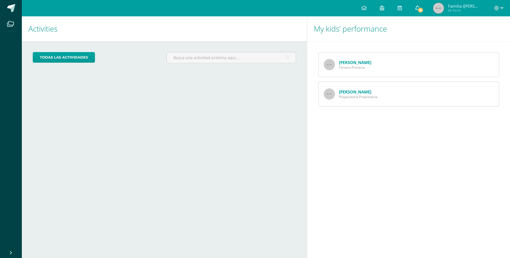
click at [419, 8] on span "14" at bounding box center [420, 10] width 6 height 6
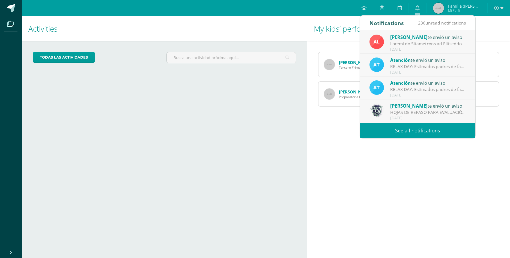
click at [411, 133] on link "See all notifications" at bounding box center [417, 130] width 115 height 15
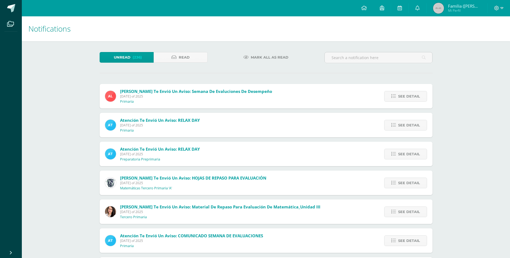
click at [209, 91] on span "Alejandra te envió un aviso: Semana de Evaluciones de Desempeño Friday 08 of Au…" at bounding box center [196, 96] width 152 height 15
click at [237, 94] on span "[DATE] of 2025" at bounding box center [196, 96] width 152 height 5
click at [397, 91] on link "See detail" at bounding box center [405, 96] width 43 height 11
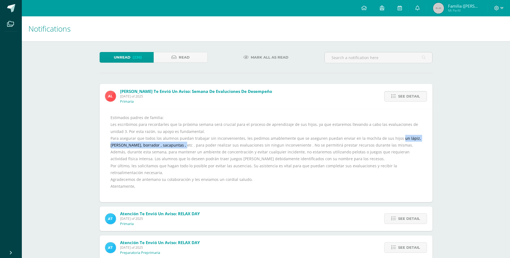
drag, startPoint x: 176, startPoint y: 135, endPoint x: 394, endPoint y: 127, distance: 218.1
click at [394, 127] on div "Estimados padres de familia: Les escribimos para recordarles que la próxima sem…" at bounding box center [265, 155] width 311 height 82
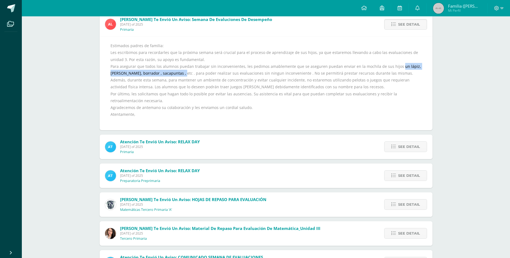
scroll to position [167, 0]
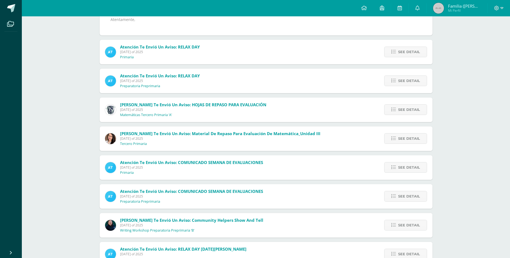
click at [222, 102] on span "Betzabé Simalij te envió un aviso: HOJAS DE REPASO PARA EVALUACIÓN Thursday 07 …" at bounding box center [193, 109] width 146 height 15
click at [403, 105] on span "See detail" at bounding box center [409, 110] width 22 height 10
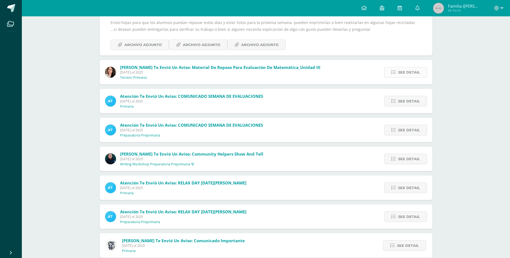
click at [410, 67] on span "See detail" at bounding box center [409, 72] width 22 height 10
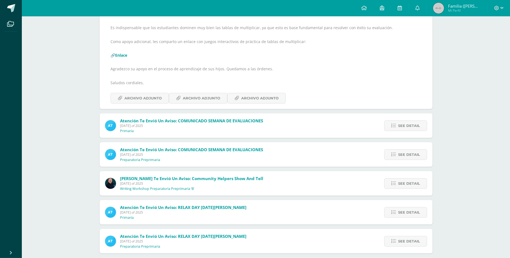
scroll to position [306, 0]
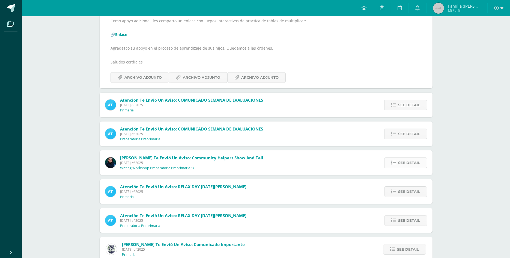
click at [405, 158] on span "See detail" at bounding box center [409, 163] width 22 height 10
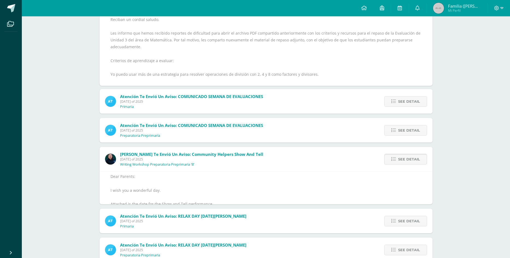
scroll to position [145, 0]
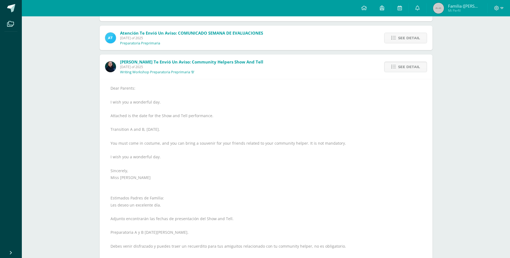
click at [135, 152] on div "Dear Parents: I wish you a wonderful day. Attached is the date for the Show and…" at bounding box center [265, 188] width 311 height 206
drag, startPoint x: 115, startPoint y: 91, endPoint x: 210, endPoint y: 90, distance: 95.5
click at [210, 90] on div "Dear Parents: I wish you a wonderful day. Attached is the date for the Show and…" at bounding box center [265, 188] width 311 height 206
click at [408, 62] on span "See detail" at bounding box center [409, 67] width 22 height 10
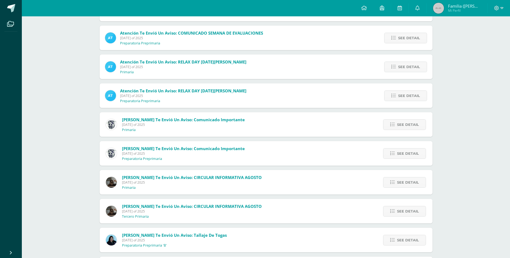
click at [408, 62] on span "See detail" at bounding box center [409, 67] width 22 height 10
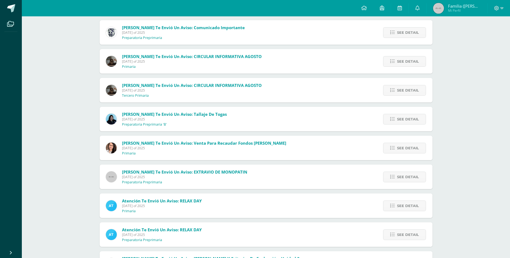
scroll to position [340, 0]
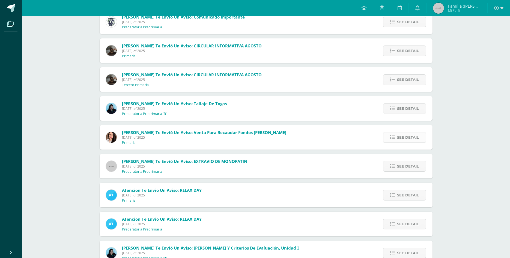
click at [412, 133] on span "See detail" at bounding box center [408, 138] width 22 height 10
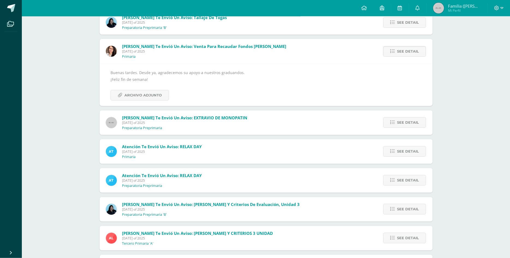
scroll to position [380, 0]
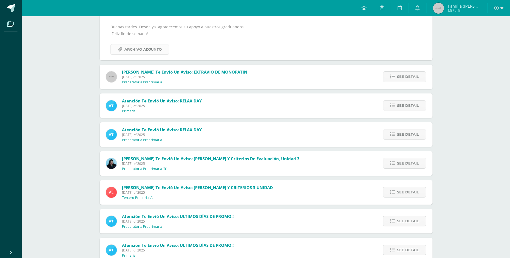
click at [156, 44] on span "Archivo Adjunto" at bounding box center [142, 49] width 37 height 10
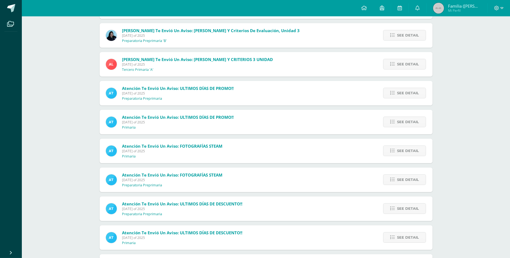
scroll to position [519, 0]
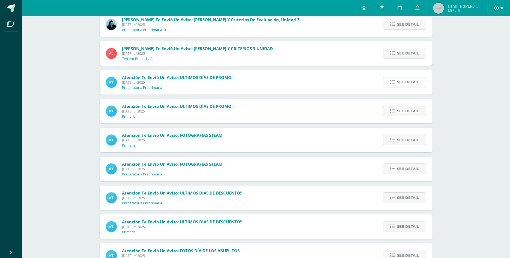
click at [403, 77] on span "See detail" at bounding box center [408, 82] width 22 height 10
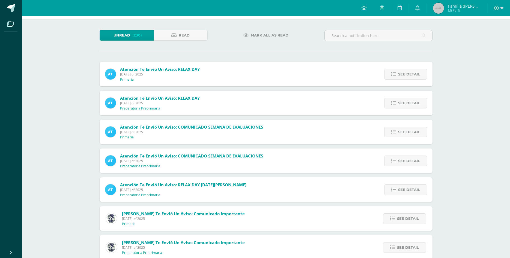
scroll to position [0, 0]
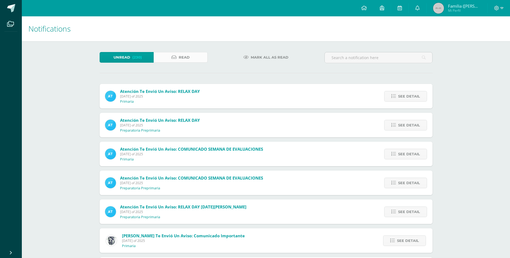
click at [182, 55] on span "Read" at bounding box center [184, 57] width 11 height 10
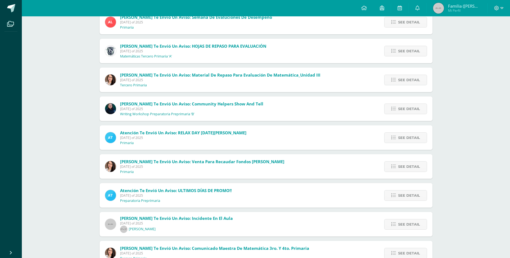
scroll to position [83, 0]
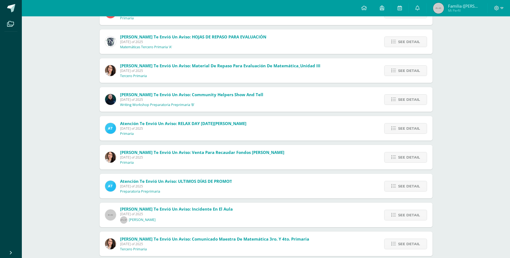
click at [237, 92] on span "[PERSON_NAME] te envió un aviso: Community Helpers Show and tell [DATE] of 2025…" at bounding box center [191, 99] width 143 height 15
click at [249, 92] on span "[PERSON_NAME] te envió un aviso: Community Helpers Show and tell" at bounding box center [191, 94] width 143 height 5
click at [397, 94] on link "See detail" at bounding box center [405, 99] width 43 height 11
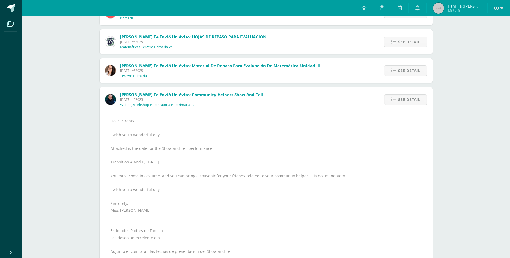
click at [225, 92] on span "Evelyn Mendez te envió un aviso: Community Helpers Show and tell" at bounding box center [191, 94] width 143 height 5
click at [199, 92] on span "Evelyn Mendez te envió un aviso: Community Helpers Show and tell" at bounding box center [191, 94] width 143 height 5
drag, startPoint x: 189, startPoint y: 84, endPoint x: 260, endPoint y: 84, distance: 70.6
click at [260, 92] on span "Evelyn Mendez te envió un aviso: Community Helpers Show and tell" at bounding box center [191, 94] width 143 height 5
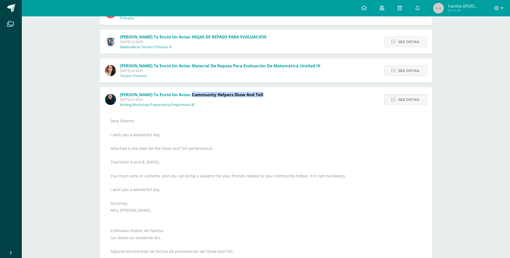
copy span "Community Helpers Show and tell"
click at [405, 95] on span "See detail" at bounding box center [409, 100] width 22 height 10
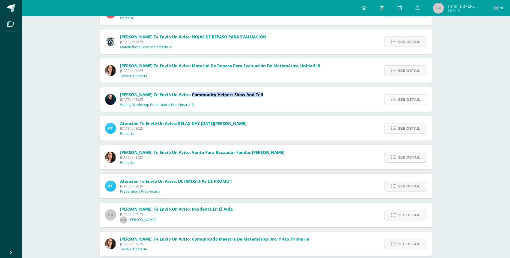
click at [405, 95] on span "See detail" at bounding box center [409, 100] width 22 height 10
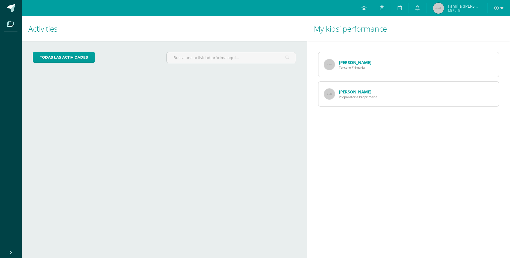
click at [328, 92] on img at bounding box center [329, 94] width 11 height 11
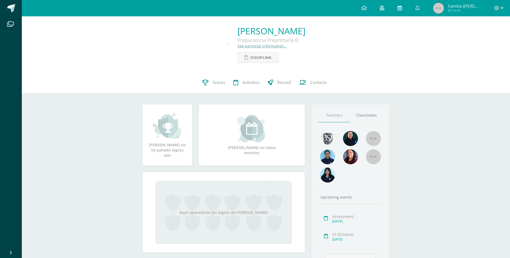
click at [399, 7] on icon at bounding box center [399, 7] width 4 height 5
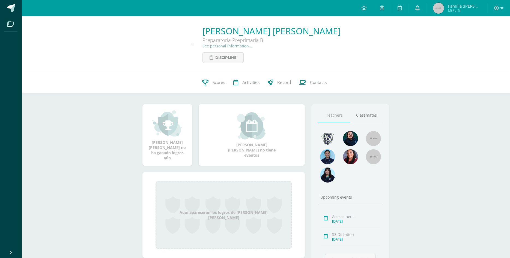
click at [417, 10] on icon at bounding box center [417, 7] width 4 height 5
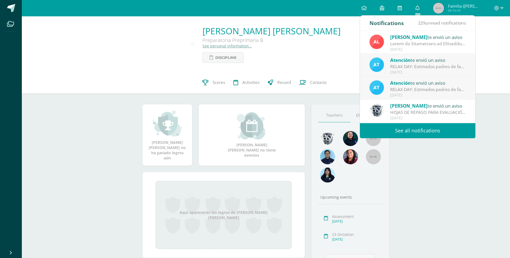
click at [419, 131] on link "See all notifications" at bounding box center [417, 130] width 115 height 15
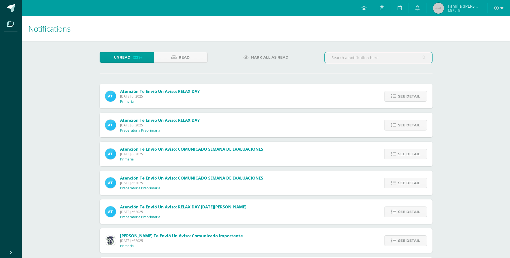
click at [345, 59] on input "text" at bounding box center [378, 57] width 107 height 11
paste input "Community Helpers Show and tell"
click at [427, 57] on input "Community Helpers Show and tell" at bounding box center [378, 57] width 107 height 11
type input "Community Helpers Show and tell"
click at [423, 55] on icon at bounding box center [424, 57] width 4 height 11
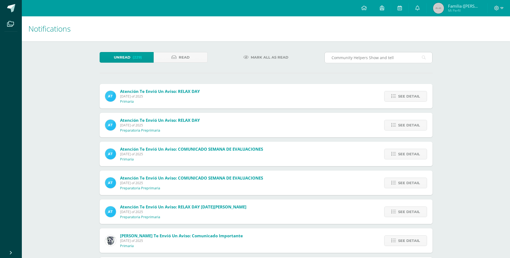
click at [424, 58] on icon at bounding box center [424, 57] width 4 height 11
click at [187, 60] on span "Read" at bounding box center [184, 57] width 11 height 10
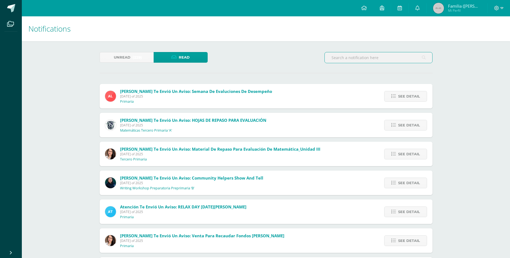
click at [348, 59] on input "text" at bounding box center [378, 57] width 107 height 11
paste input "Community Helpers Show and tell"
type input "Community Helpers Show and tell"
click at [423, 56] on icon at bounding box center [424, 57] width 4 height 11
click at [423, 57] on icon at bounding box center [424, 57] width 4 height 11
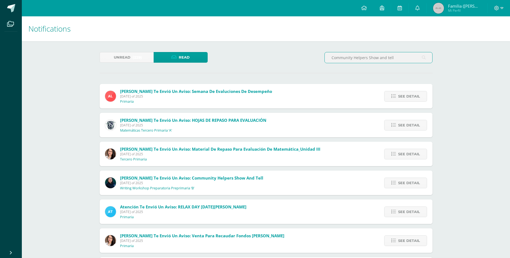
click at [405, 61] on input "Community Helpers Show and tell" at bounding box center [378, 57] width 107 height 11
click at [131, 55] on link "Unread (229)" at bounding box center [127, 57] width 54 height 11
click at [128, 61] on span "Unread" at bounding box center [122, 57] width 17 height 10
